Goal: Find specific page/section

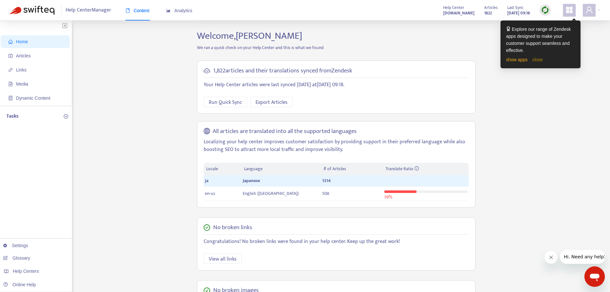
click at [539, 59] on link "close" at bounding box center [537, 59] width 11 height 5
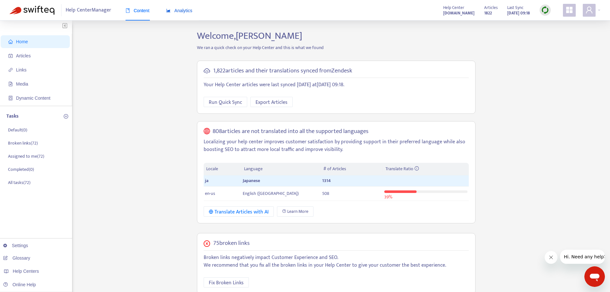
click at [185, 8] on span "Analytics" at bounding box center [179, 10] width 26 height 5
